Goal: Navigation & Orientation: Find specific page/section

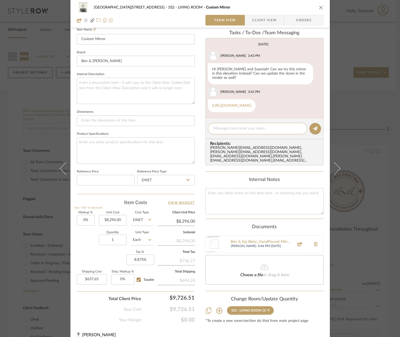
scroll to position [157, 0]
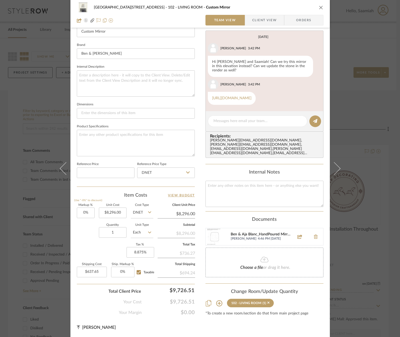
click at [249, 235] on div "Ben & Aja Blanc_HandPoured Mirror Studio DB.pdf" at bounding box center [260, 235] width 61 height 4
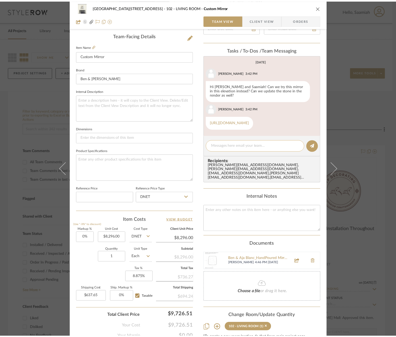
scroll to position [27, 0]
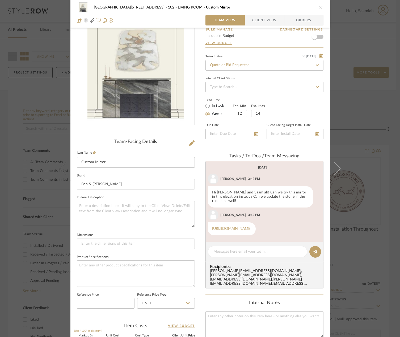
click at [345, 114] on div "24100 - 1175 Park Avenue - Mall 102 - LIVING ROOM Custom Mirror Team View Clien…" at bounding box center [200, 168] width 400 height 337
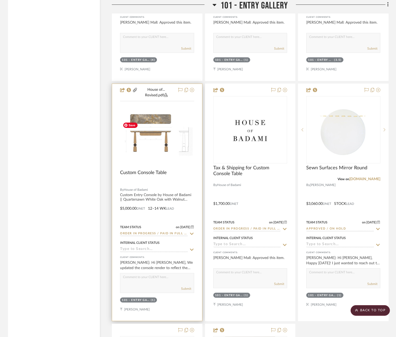
scroll to position [1036, 0]
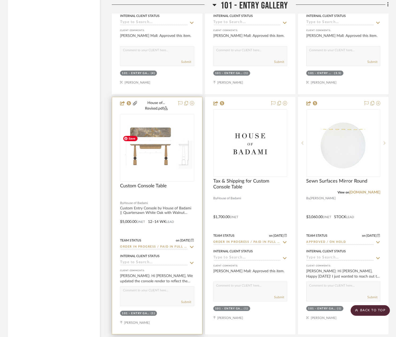
click at [170, 176] on img "0" at bounding box center [157, 148] width 73 height 56
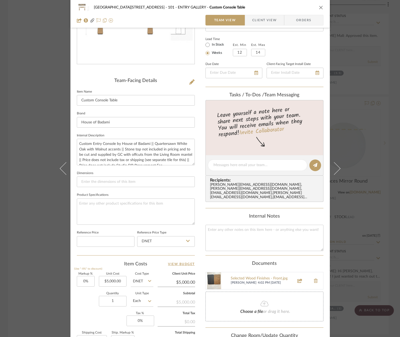
scroll to position [0, 0]
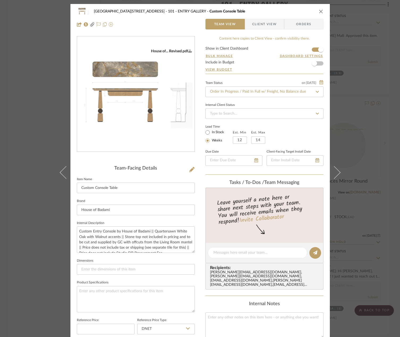
click at [3, 38] on div "24100 - 1175 Park Avenue - Mall 101 - ENTRY GALLERY Custom Console Table Team V…" at bounding box center [200, 168] width 400 height 337
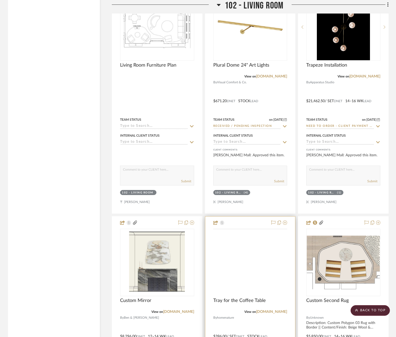
scroll to position [1806, 0]
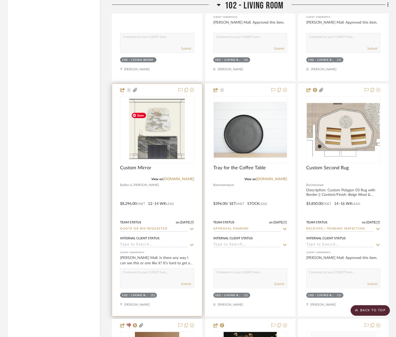
click at [0, 0] on img at bounding box center [0, 0] width 0 height 0
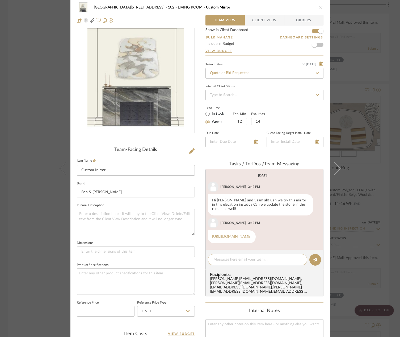
scroll to position [0, 0]
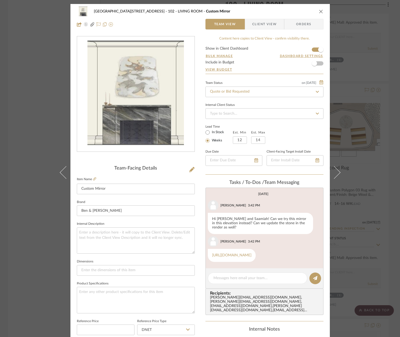
click at [96, 157] on div at bounding box center [136, 98] width 118 height 124
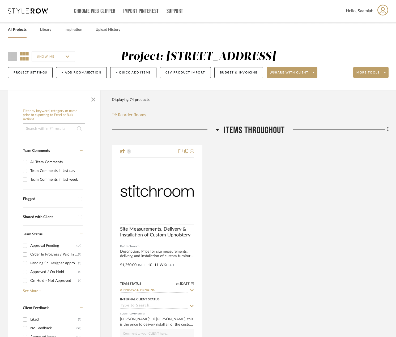
click at [14, 32] on link "All Projects" at bounding box center [17, 29] width 19 height 7
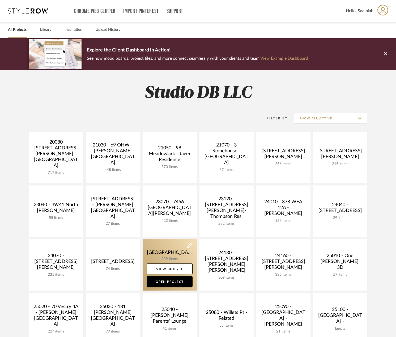
click at [177, 251] on link at bounding box center [170, 265] width 54 height 51
